Goal: Information Seeking & Learning: Learn about a topic

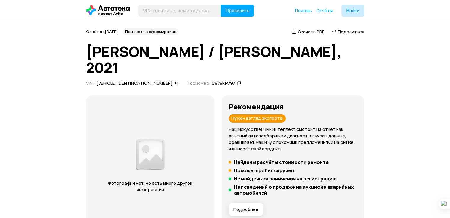
click at [302, 126] on p "Наш искусственный интеллект смотрит на отчёт как опытный автоподборщик и диагно…" at bounding box center [292, 139] width 128 height 26
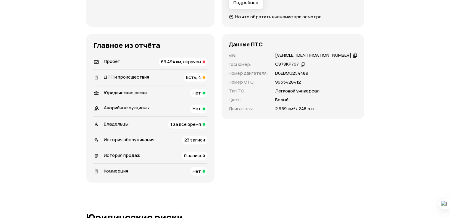
click at [197, 59] on span "69 494 км, скручен" at bounding box center [181, 62] width 40 height 6
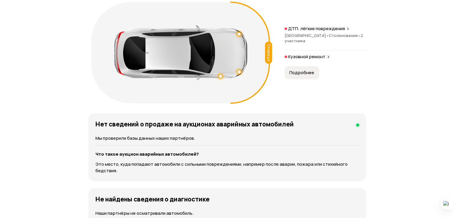
scroll to position [685, 0]
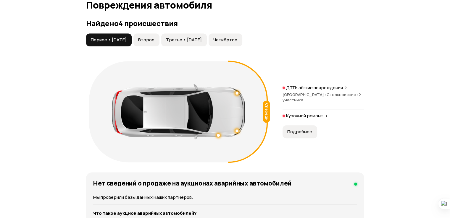
click at [308, 85] on div "ДТП: лёгкие повреждения [GEOGRAPHIC_DATA] • Столкновение • 2 участника" at bounding box center [323, 97] width 82 height 25
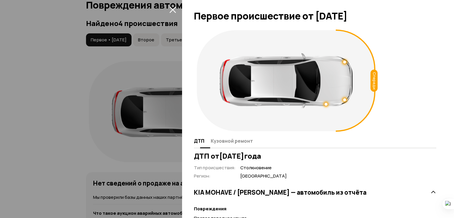
click at [245, 145] on button "Кузовной ремонт" at bounding box center [231, 141] width 44 height 12
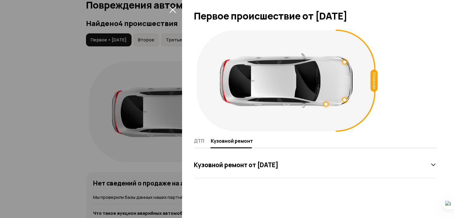
click at [242, 169] on div "Кузовной ремонт от [DATE]" at bounding box center [315, 165] width 242 height 12
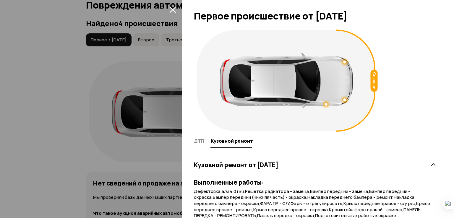
scroll to position [25, 0]
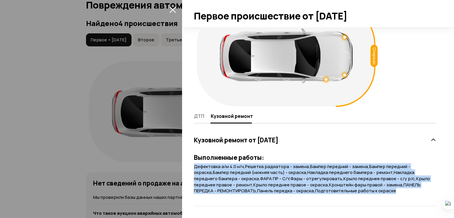
drag, startPoint x: 192, startPoint y: 166, endPoint x: 395, endPoint y: 192, distance: 205.6
click at [395, 192] on div "Спереди ДТП Кузовной ремонт Кузовной ремонт от [DATE] Выполненные работы: Дефек…" at bounding box center [318, 122] width 272 height 191
click at [396, 191] on div "Дефектовка а/м 4.0 н/ч,Решетка радиатора - замена,Бампер передний - замена,Бамп…" at bounding box center [315, 179] width 242 height 30
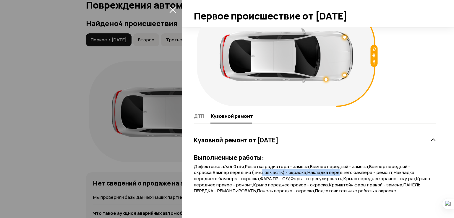
drag, startPoint x: 262, startPoint y: 172, endPoint x: 341, endPoint y: 174, distance: 78.4
click at [341, 175] on span "Дефектовка а/м 4.0 н/ч,Решетка радиатора - замена,Бампер передний - замена,Бамп…" at bounding box center [312, 178] width 236 height 31
click at [341, 174] on span "Дефектовка а/м 4.0 н/ч,Решетка радиатора - замена,Бампер передний - замена,Бамп…" at bounding box center [312, 178] width 236 height 31
click at [132, 165] on div at bounding box center [227, 109] width 454 height 218
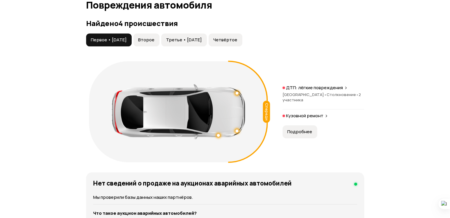
click at [154, 37] on span "Второе" at bounding box center [146, 40] width 16 height 6
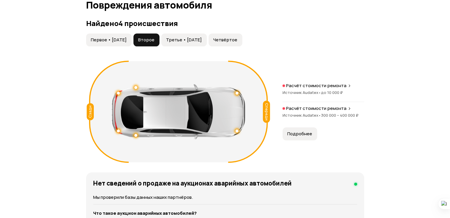
click at [318, 106] on p "Расчёт стоимости ремонта" at bounding box center [316, 109] width 60 height 6
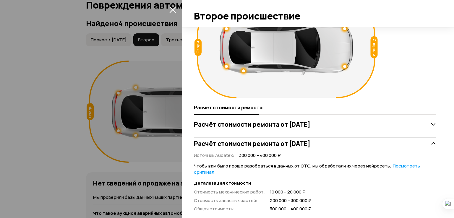
scroll to position [30, 0]
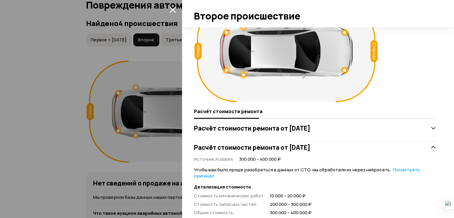
click at [257, 131] on h3 "Расчёт стоимости ремонта от [DATE]" at bounding box center [252, 128] width 116 height 8
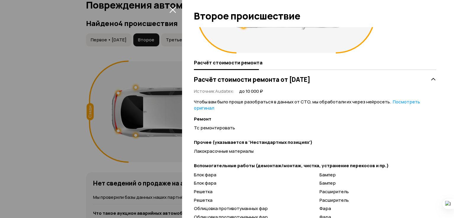
scroll to position [0, 0]
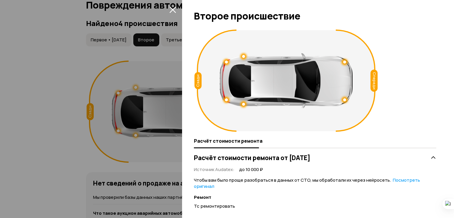
click at [152, 179] on div at bounding box center [227, 109] width 454 height 218
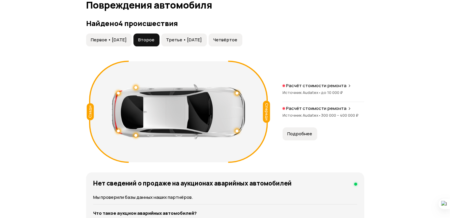
click at [197, 37] on span "Третье • [DATE]" at bounding box center [184, 40] width 36 height 6
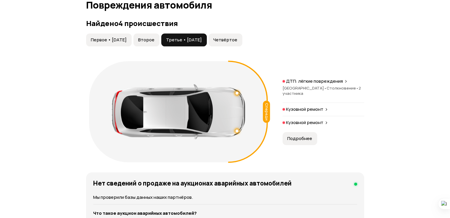
click at [326, 85] on span "Столкновение •" at bounding box center [342, 87] width 32 height 5
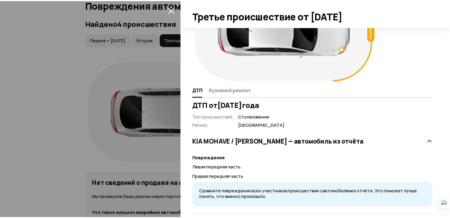
scroll to position [85, 0]
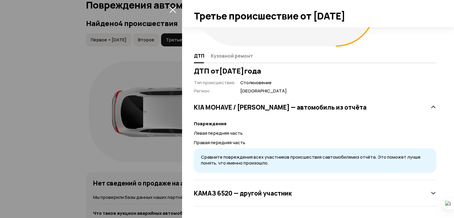
click at [138, 173] on div at bounding box center [227, 109] width 454 height 218
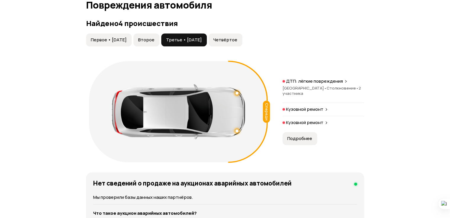
click at [235, 37] on span "Четвёртое" at bounding box center [225, 40] width 24 height 6
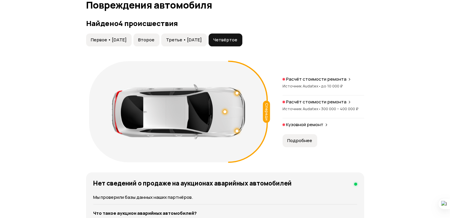
click at [311, 83] on span "Источник Audatex •" at bounding box center [301, 85] width 38 height 5
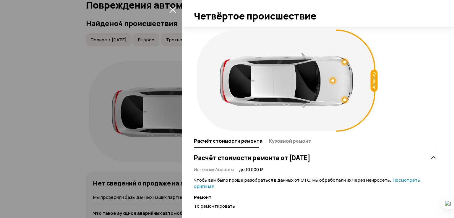
click at [146, 167] on div at bounding box center [227, 109] width 454 height 218
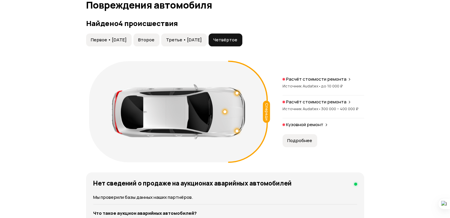
click at [307, 99] on p "Расчёт стоимости ремонта" at bounding box center [316, 102] width 60 height 6
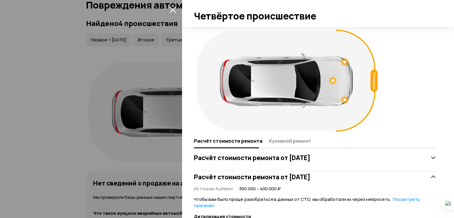
click at [145, 176] on div at bounding box center [227, 109] width 454 height 218
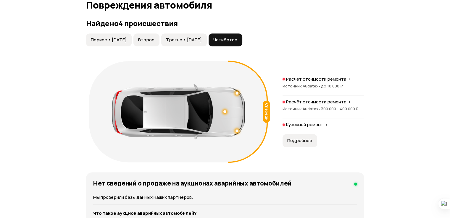
click at [308, 99] on p "Расчёт стоимости ремонта" at bounding box center [316, 102] width 60 height 6
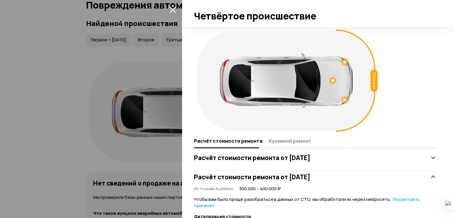
click at [149, 169] on div at bounding box center [227, 109] width 454 height 218
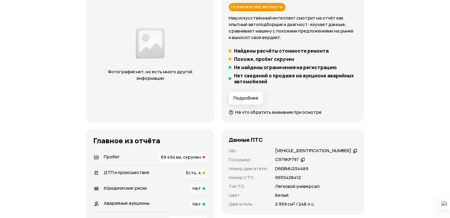
scroll to position [93, 0]
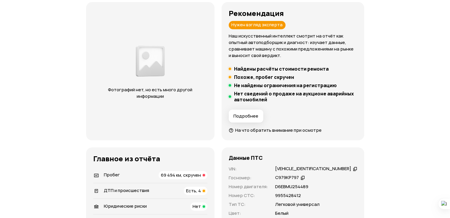
click at [251, 127] on span "На что обратить внимание при осмотре" at bounding box center [278, 130] width 86 height 6
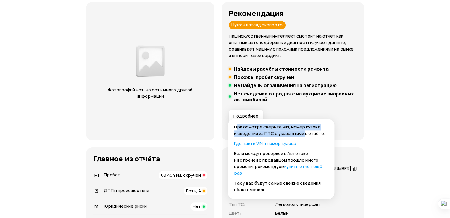
drag, startPoint x: 235, startPoint y: 127, endPoint x: 304, endPoint y: 136, distance: 69.5
click at [304, 136] on p "При осмотре сверьте VIN, номер кузова и сведения из ПТС с указанными в отчёте." at bounding box center [281, 130] width 95 height 13
click at [304, 135] on p "При осмотре сверьте VIN, номер кузова и сведения из ПТС с указанными в отчёте." at bounding box center [281, 130] width 95 height 13
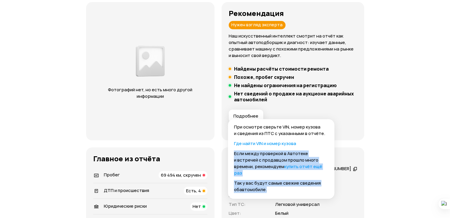
drag, startPoint x: 233, startPoint y: 151, endPoint x: 275, endPoint y: 190, distance: 57.3
click at [275, 191] on div "При осмотре сверьте VIN, номер кузова и сведения из ПТС с указанными в отчёте. …" at bounding box center [281, 159] width 106 height 80
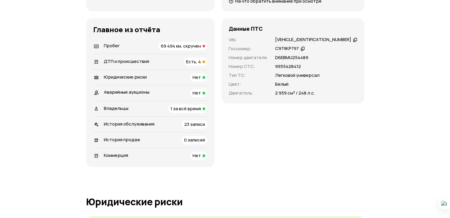
scroll to position [271, 0]
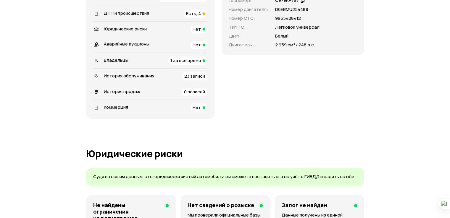
click at [201, 57] on span "1 за всё время" at bounding box center [185, 60] width 30 height 6
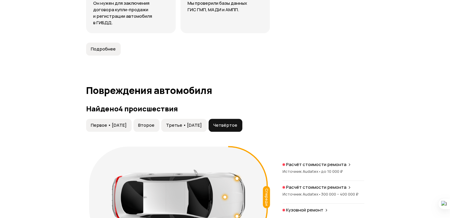
scroll to position [643, 0]
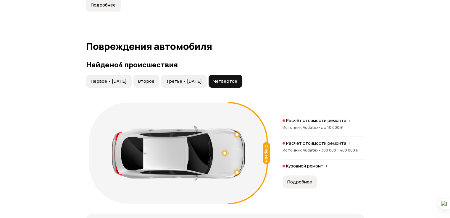
click at [125, 78] on span "Первое • [DATE]" at bounding box center [109, 81] width 36 height 6
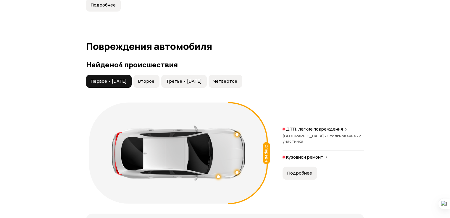
click at [202, 78] on span "Третье • [DATE]" at bounding box center [184, 81] width 36 height 6
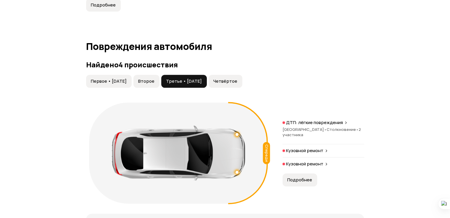
click at [237, 78] on span "Четвёртое" at bounding box center [225, 81] width 24 height 6
